Goal: Find contact information: Find contact information

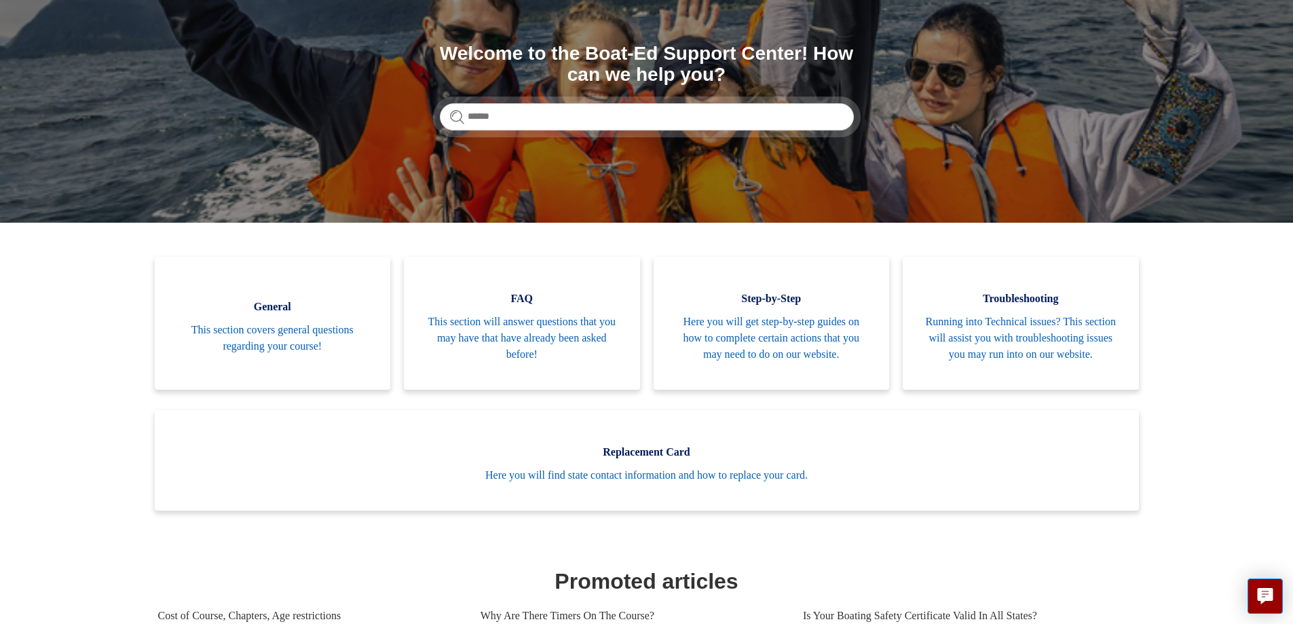
scroll to position [136, 0]
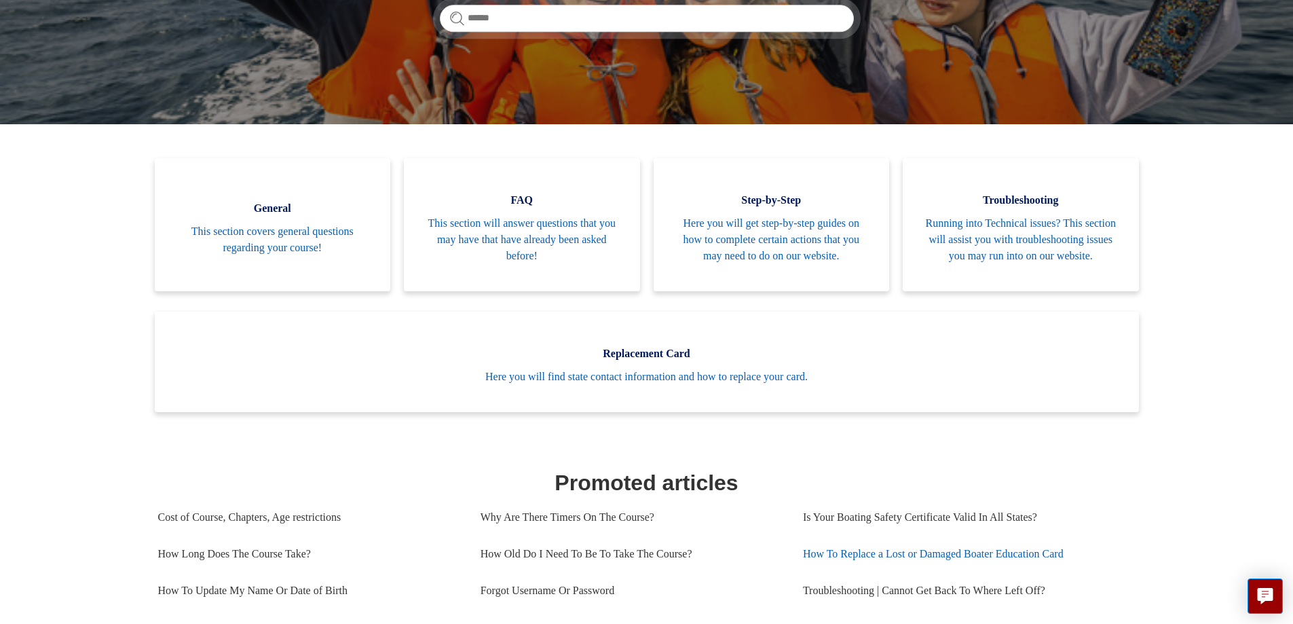
click at [974, 536] on link "How To Replace a Lost or Damaged Boater Education Card" at bounding box center [964, 554] width 322 height 37
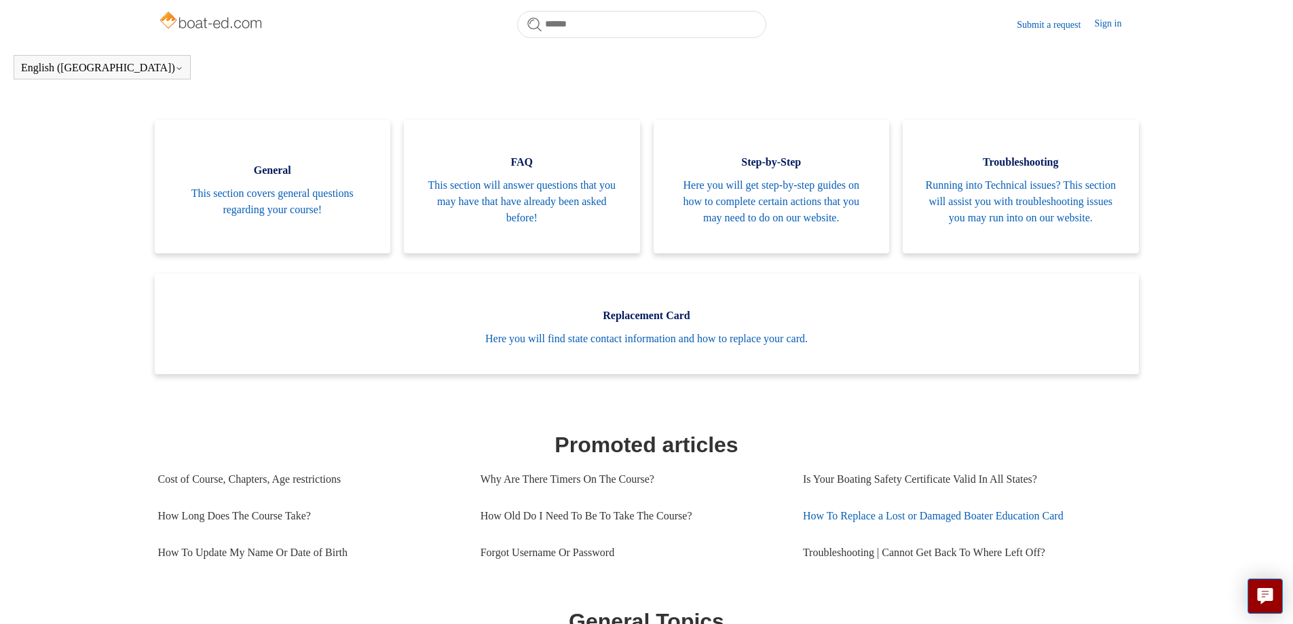
scroll to position [272, 0]
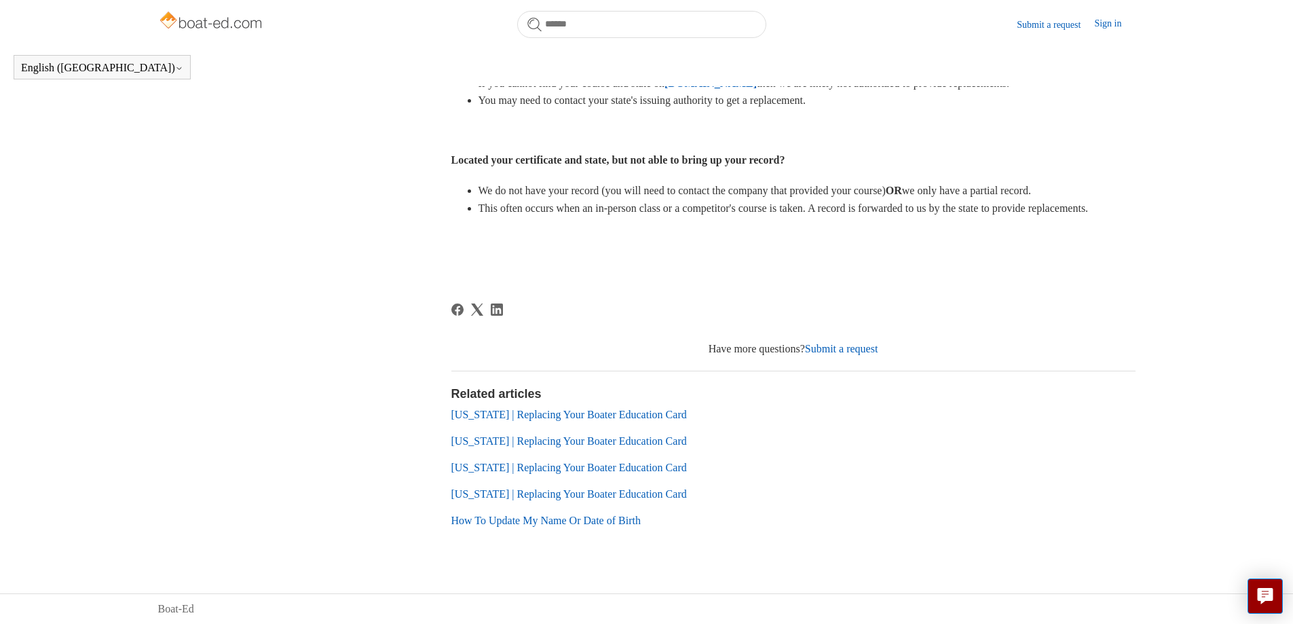
scroll to position [689, 0]
click at [847, 346] on link "Submit a request" at bounding box center [841, 349] width 73 height 12
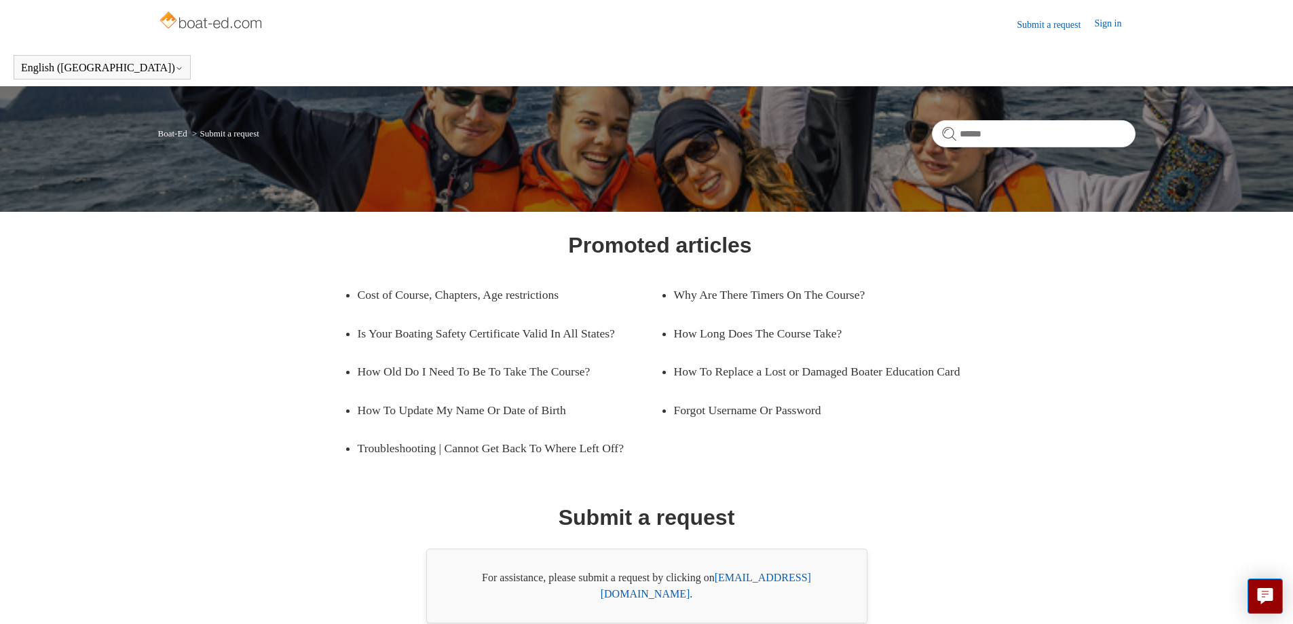
click at [752, 597] on link "support@boat-ed.com" at bounding box center [706, 586] width 210 height 28
